Goal: Task Accomplishment & Management: Use online tool/utility

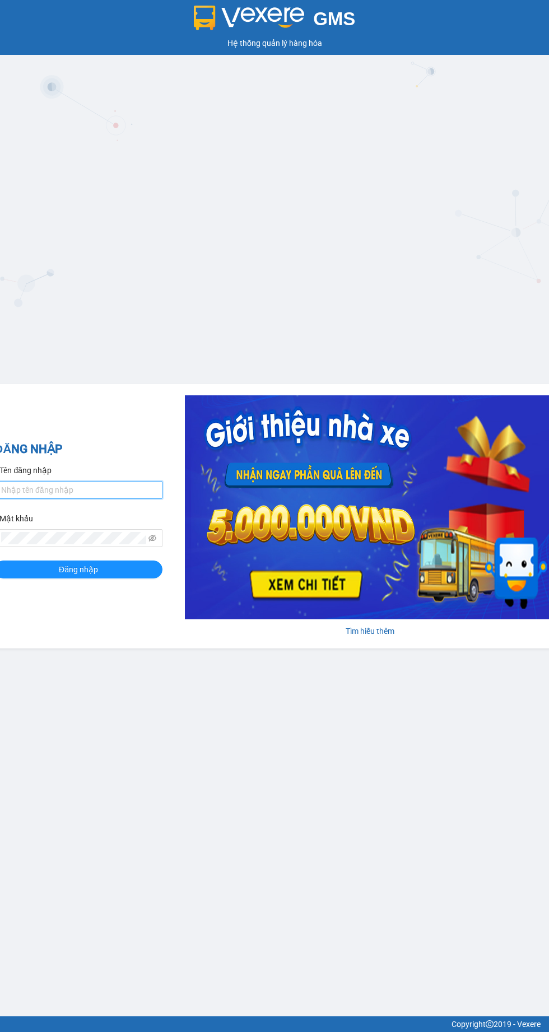
click at [32, 490] on input "Tên đăng nhập" at bounding box center [78, 490] width 168 height 18
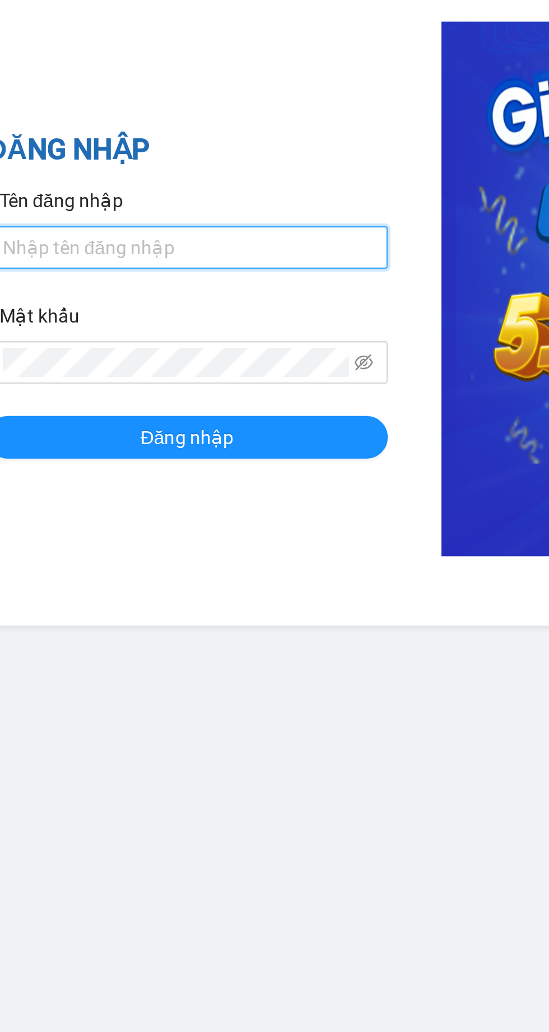
type input "quocviet.vulinh"
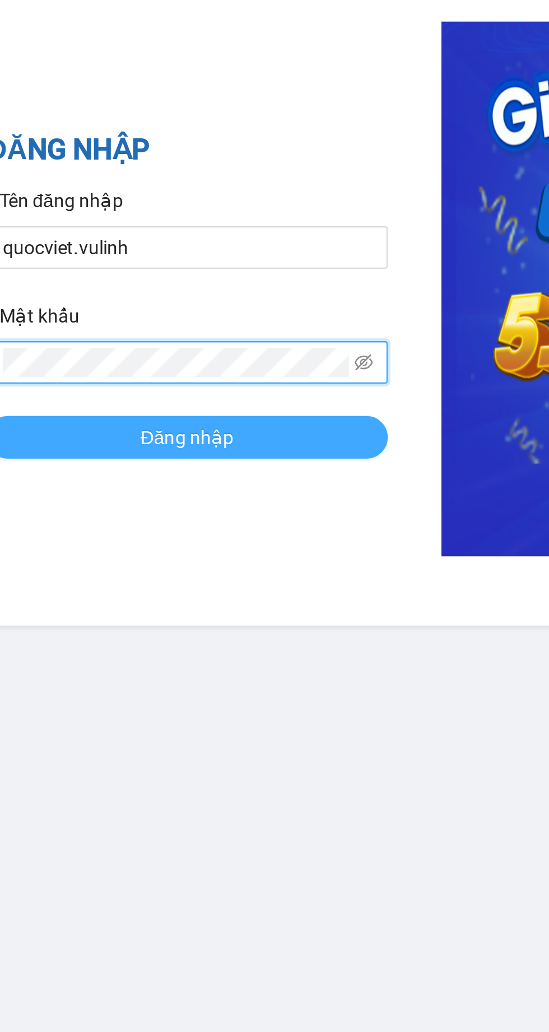
click at [21, 570] on button "Đăng nhập" at bounding box center [78, 570] width 168 height 18
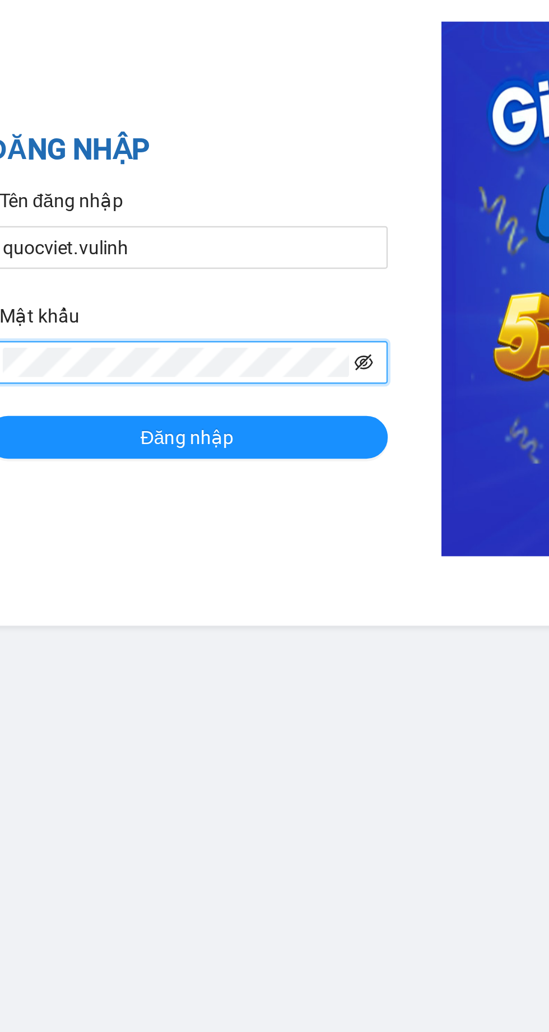
click at [150, 537] on icon "eye-invisible" at bounding box center [152, 538] width 8 height 7
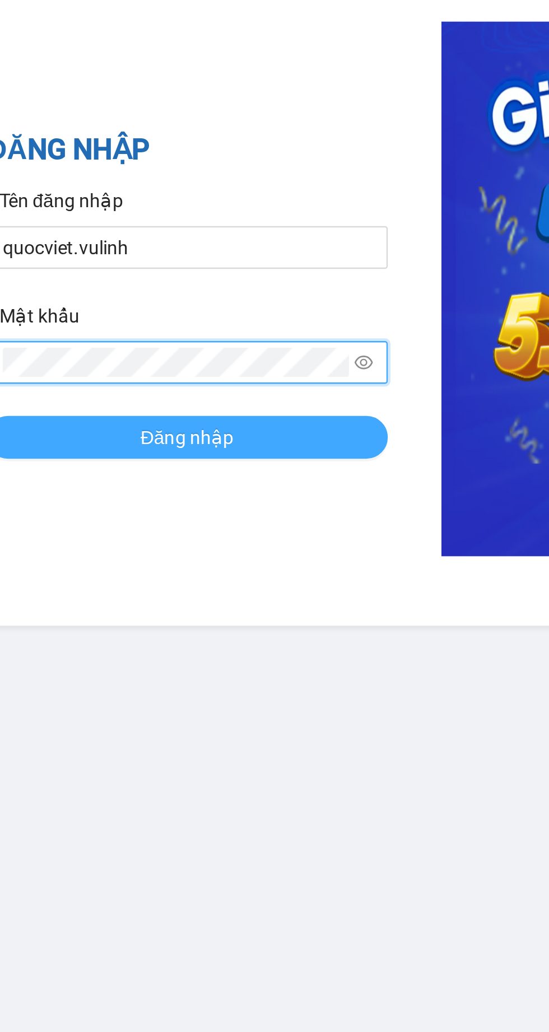
click at [56, 574] on button "Đăng nhập" at bounding box center [78, 570] width 168 height 18
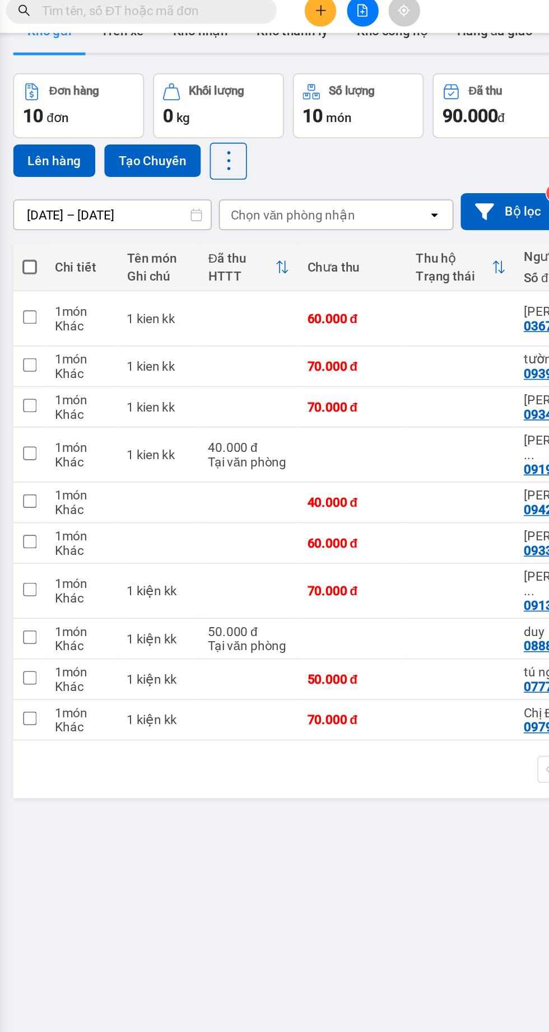
scroll to position [25, 0]
